Goal: Task Accomplishment & Management: Use online tool/utility

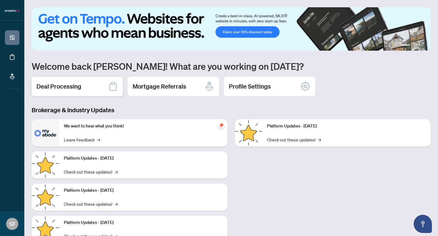
click at [90, 84] on div "Deal Processing" at bounding box center [77, 86] width 91 height 19
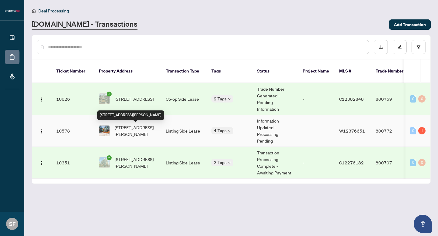
click at [138, 127] on span "[STREET_ADDRESS][PERSON_NAME]" at bounding box center [135, 130] width 41 height 13
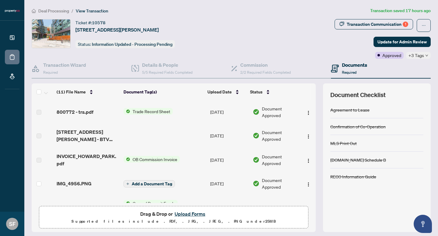
click at [77, 184] on span "IMG_4956.PNG" at bounding box center [74, 183] width 35 height 7
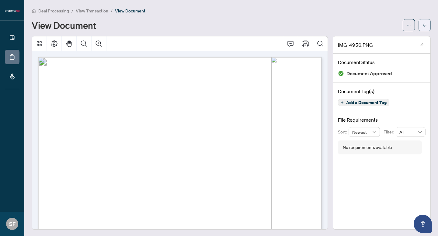
click at [425, 26] on icon "arrow-left" at bounding box center [424, 25] width 4 height 4
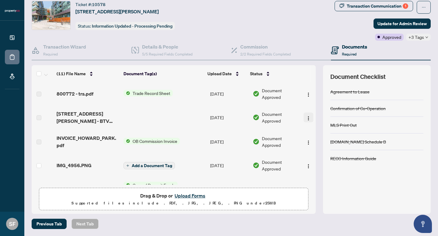
click at [306, 116] on img "button" at bounding box center [308, 118] width 5 height 5
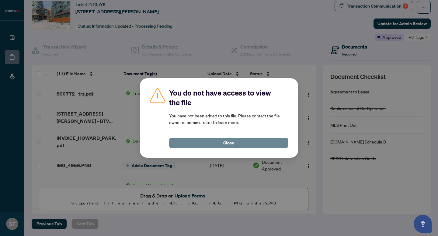
click at [219, 142] on button "Close" at bounding box center [228, 143] width 119 height 10
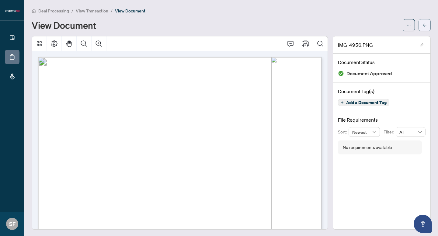
click at [420, 27] on button "button" at bounding box center [424, 25] width 12 height 12
